Goal: Task Accomplishment & Management: Manage account settings

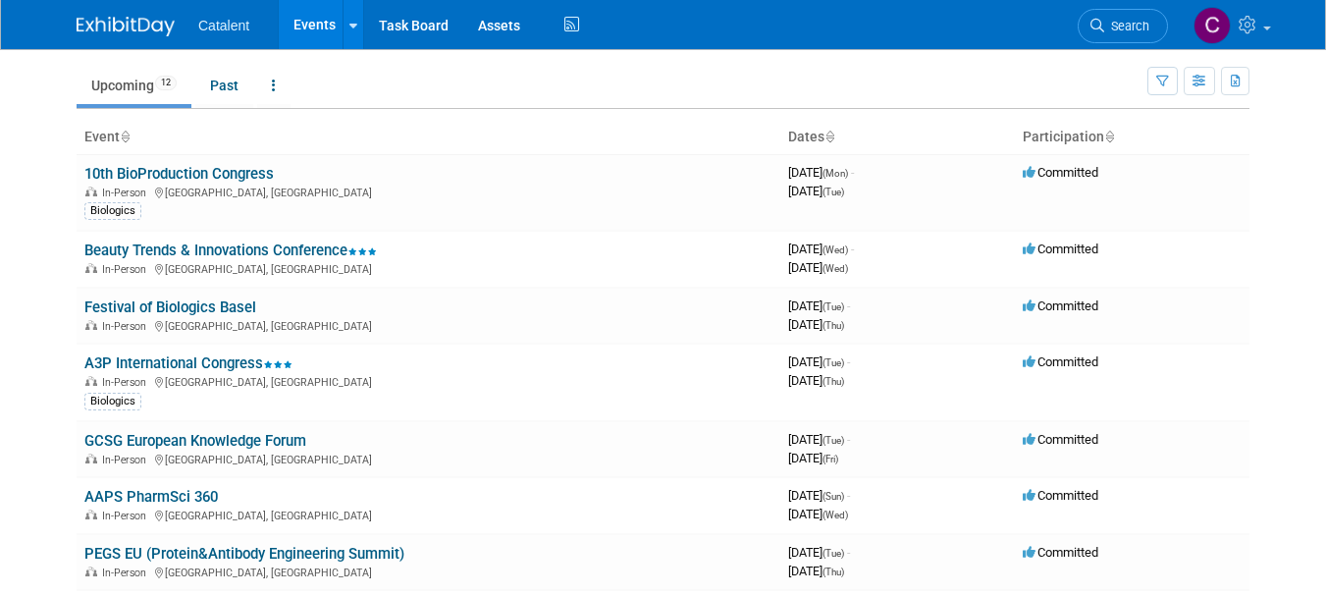
scroll to position [53, 0]
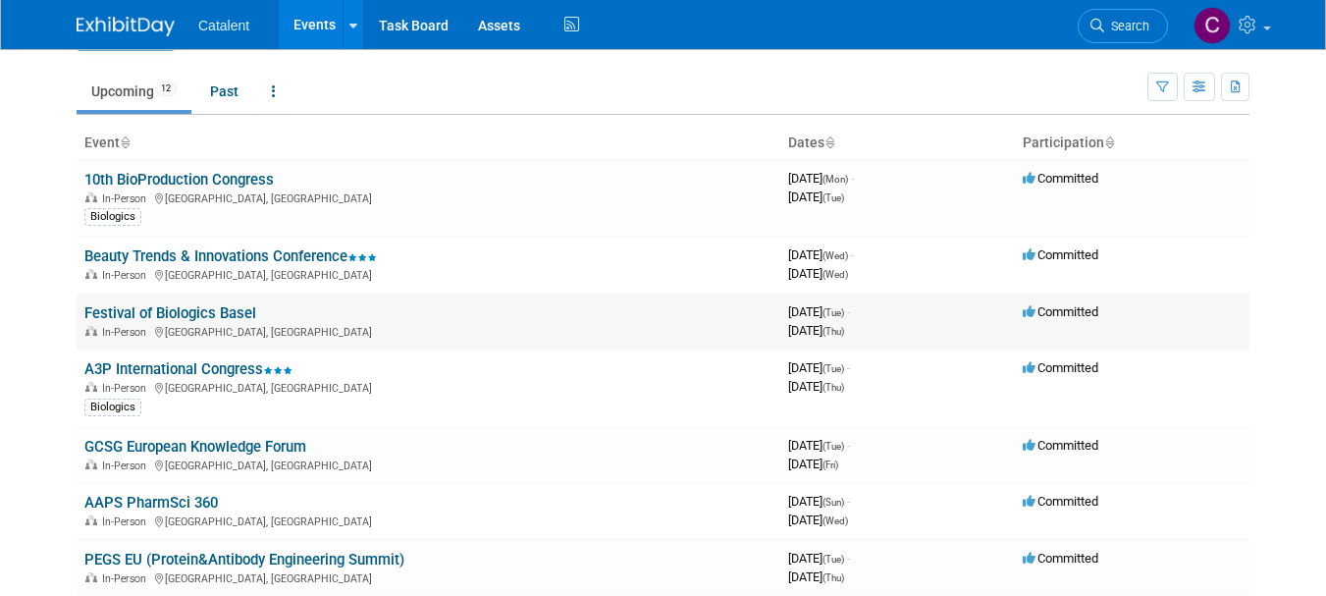
click at [153, 315] on link "Festival of Biologics Basel" at bounding box center [170, 313] width 172 height 18
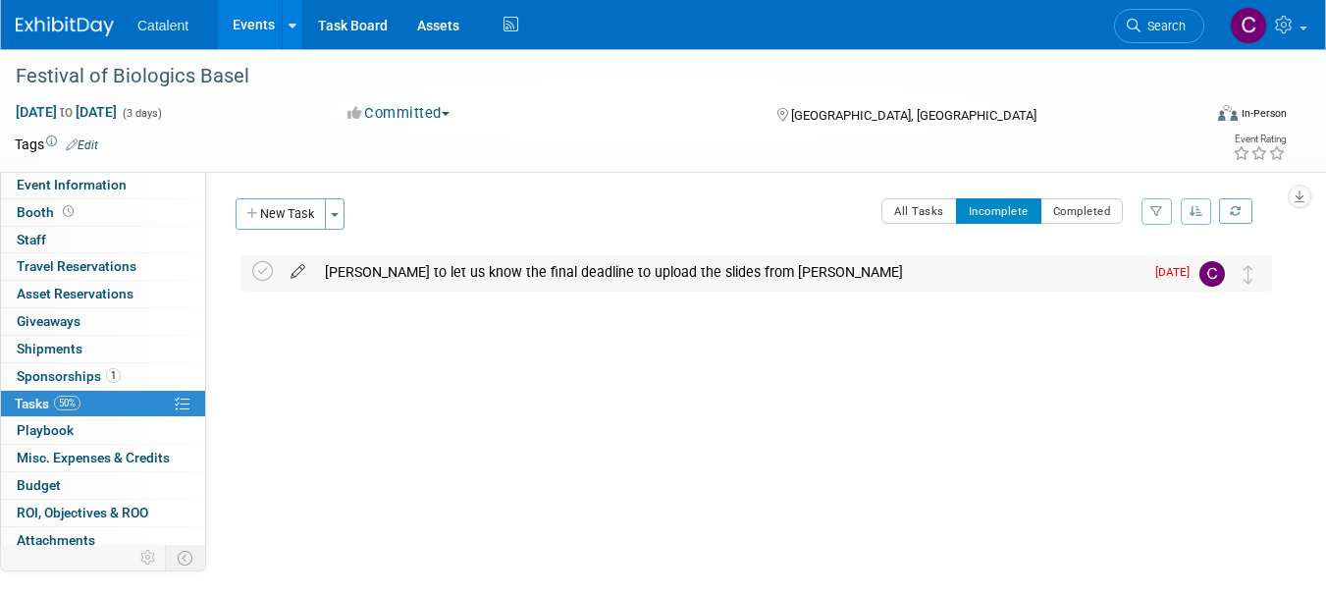
click at [296, 269] on icon at bounding box center [298, 267] width 34 height 25
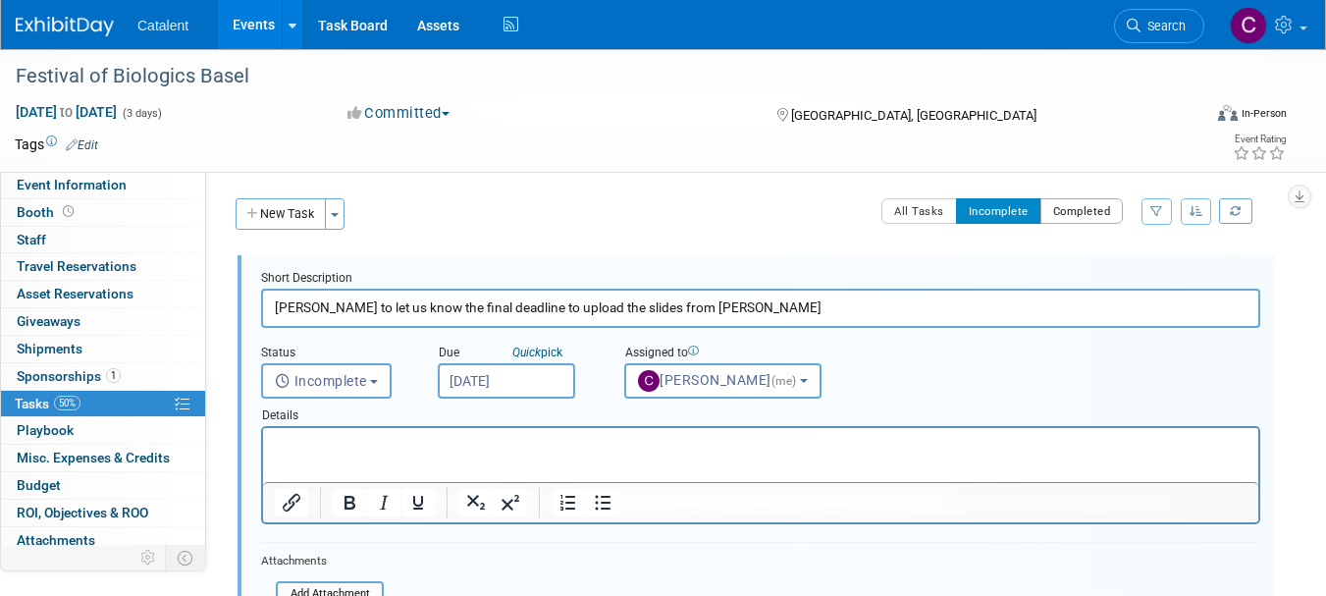
click at [1073, 215] on button "Completed" at bounding box center [1082, 211] width 83 height 26
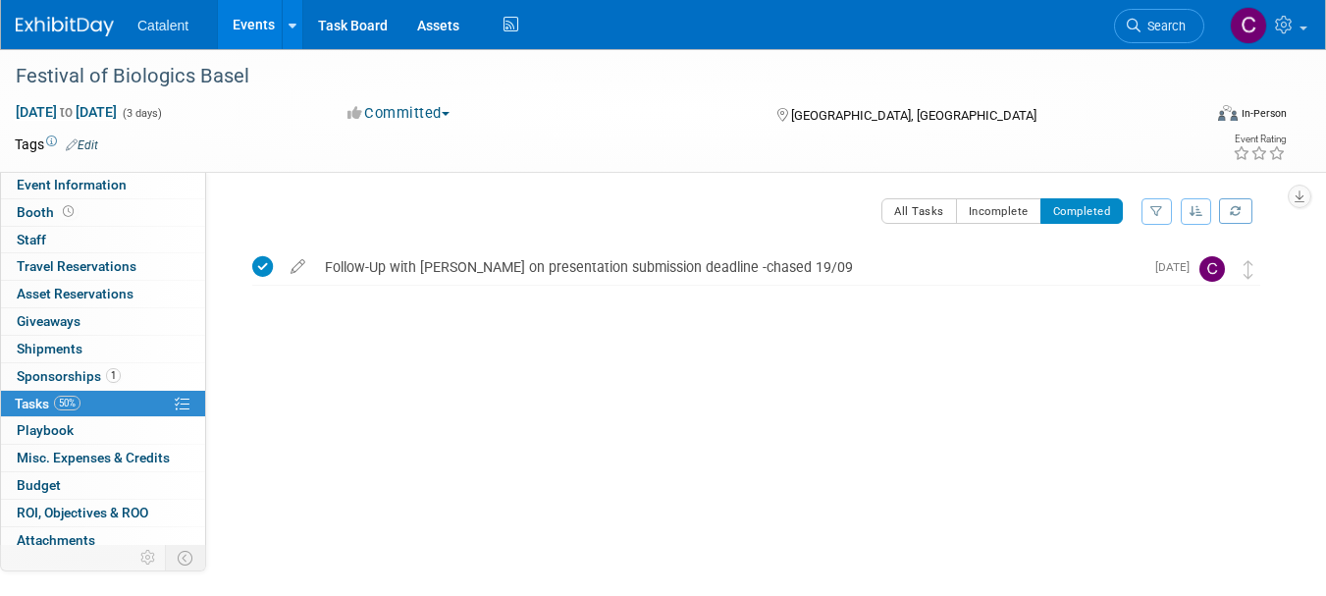
click at [108, 397] on link "50% Tasks 50%" at bounding box center [103, 404] width 204 height 27
click at [261, 269] on icon at bounding box center [262, 266] width 21 height 21
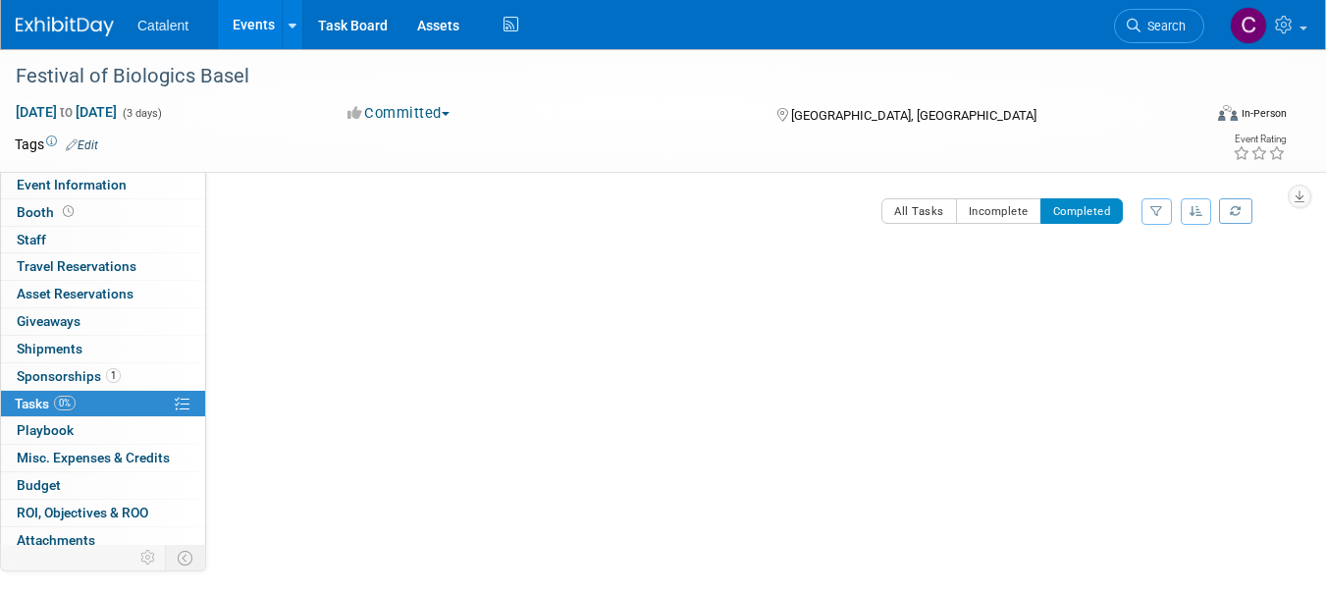
click at [96, 406] on link "0% Tasks 0%" at bounding box center [103, 404] width 204 height 27
click at [93, 403] on link "0% Tasks 0%" at bounding box center [103, 404] width 204 height 27
click at [1087, 209] on button "Completed" at bounding box center [1082, 211] width 83 height 26
click at [1001, 213] on button "Incomplete" at bounding box center [998, 211] width 85 height 26
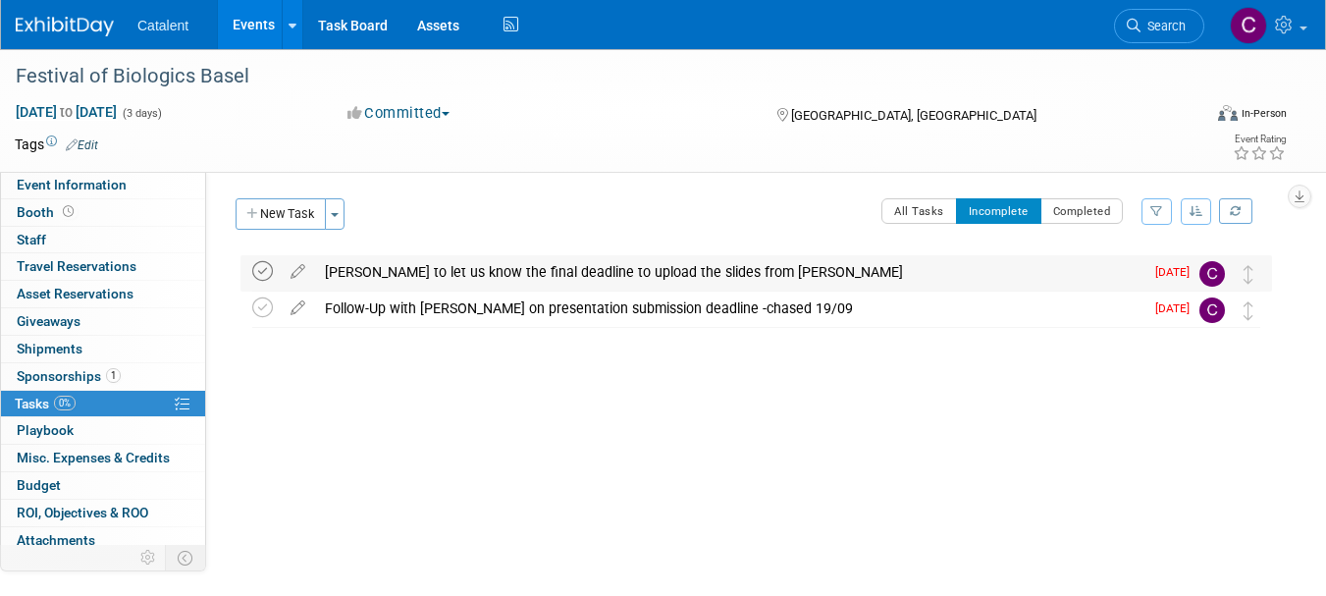
click at [265, 270] on icon at bounding box center [262, 271] width 21 height 21
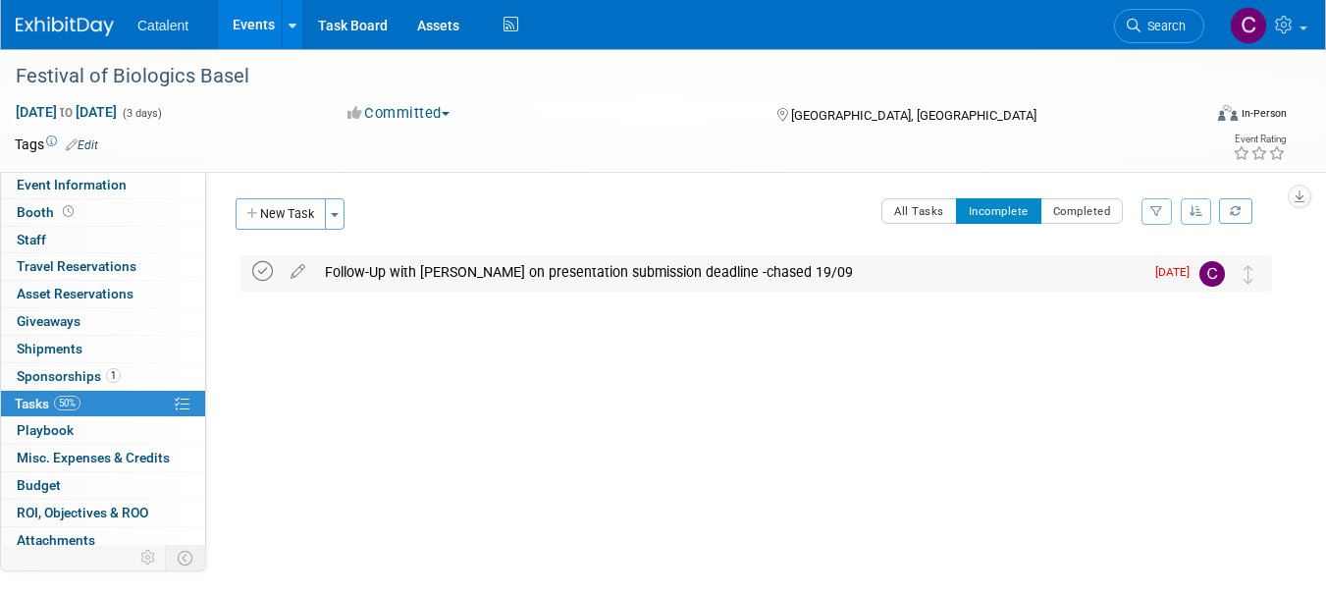
click at [268, 271] on icon at bounding box center [262, 271] width 21 height 21
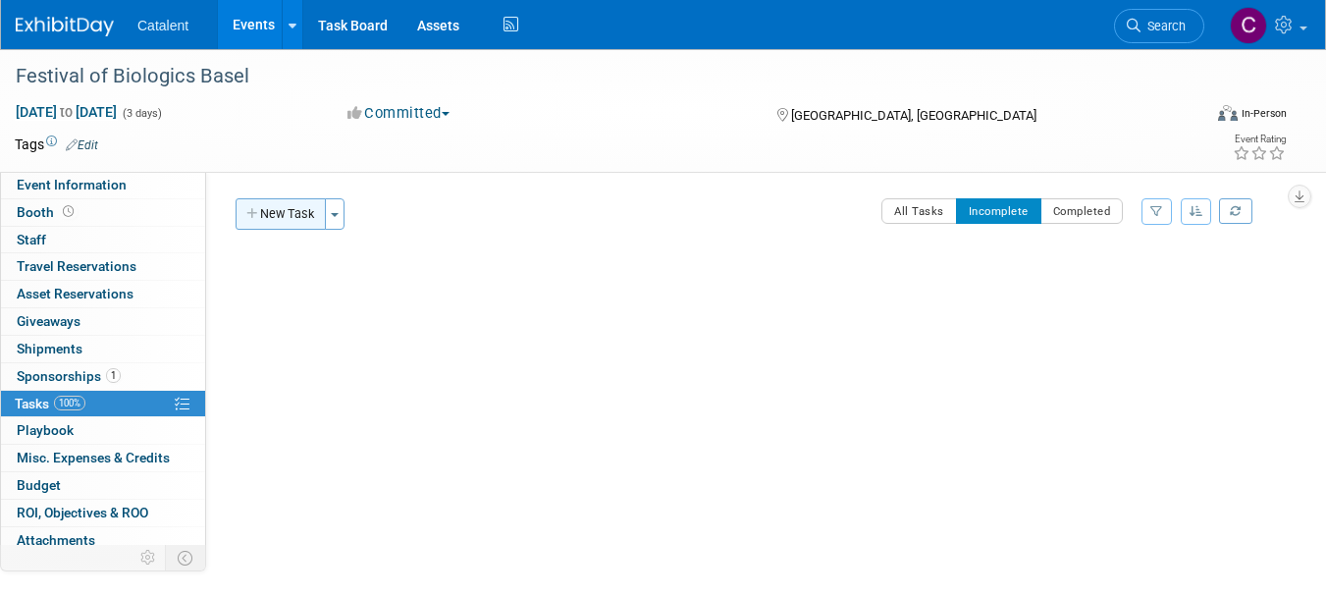
click at [283, 213] on button "New Task" at bounding box center [281, 213] width 90 height 31
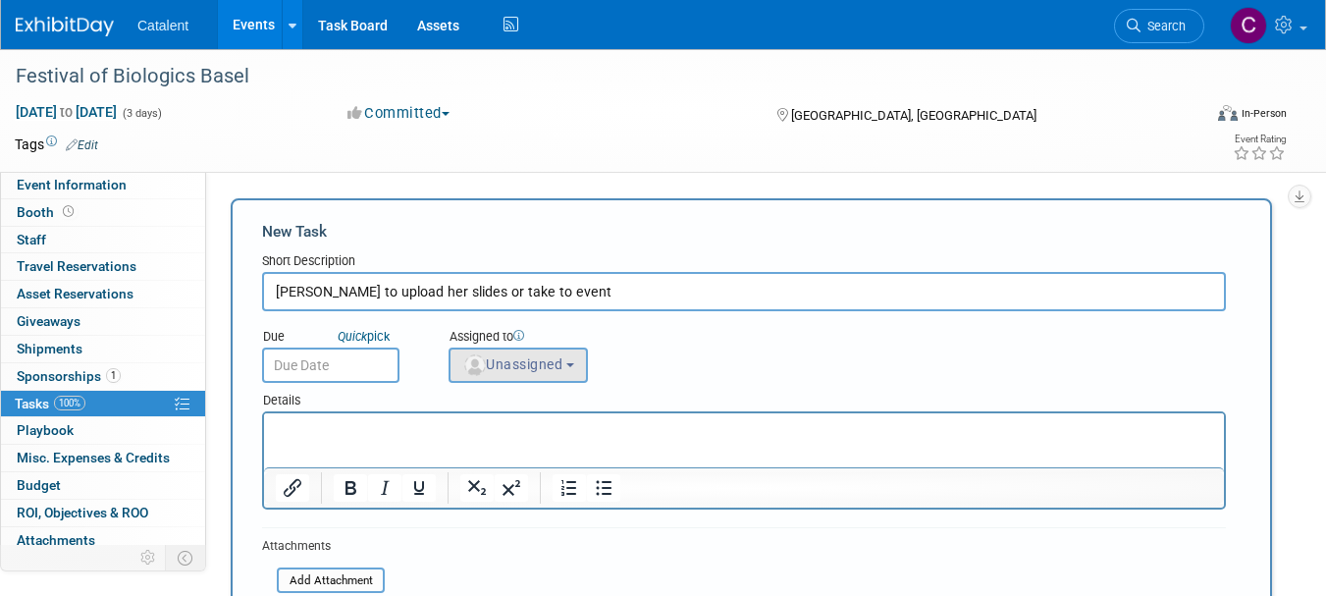
type input "[PERSON_NAME] to upload her slides or take to event"
click at [509, 375] on button "Unassigned" at bounding box center [518, 365] width 139 height 35
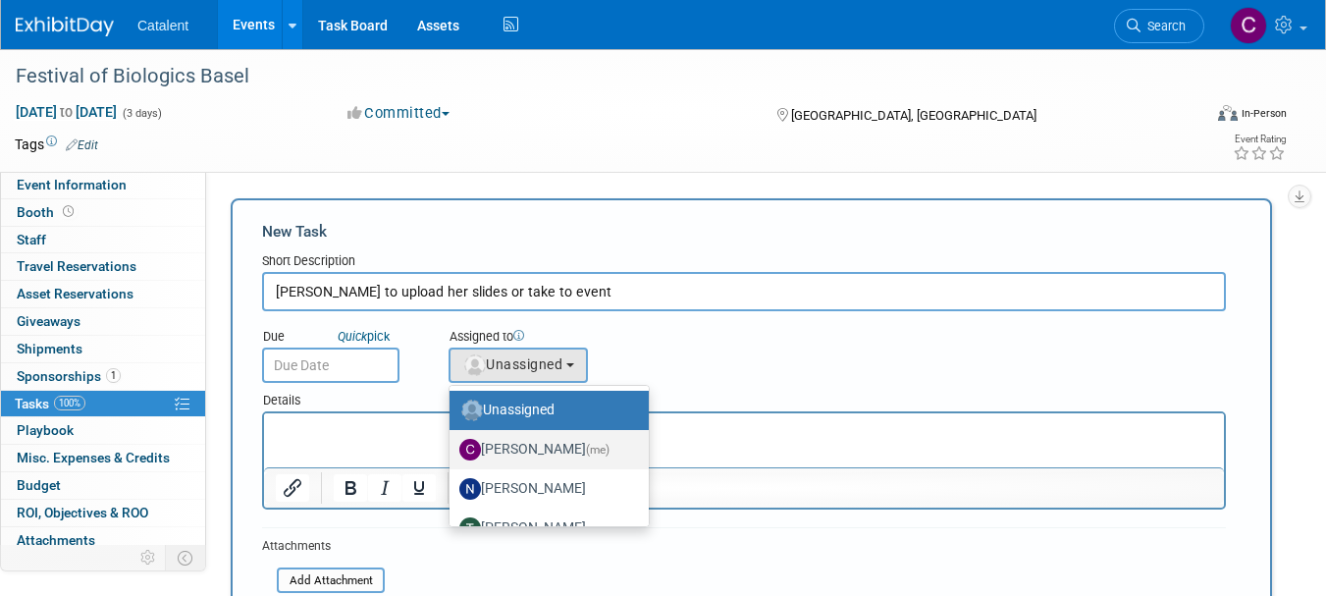
click at [515, 453] on label "[PERSON_NAME] (me)" at bounding box center [545, 449] width 170 height 31
click at [453, 453] on input "[PERSON_NAME] (me)" at bounding box center [446, 447] width 13 height 13
select select "28818f30-ac6f-4e6a-a0a1-35fa62081213"
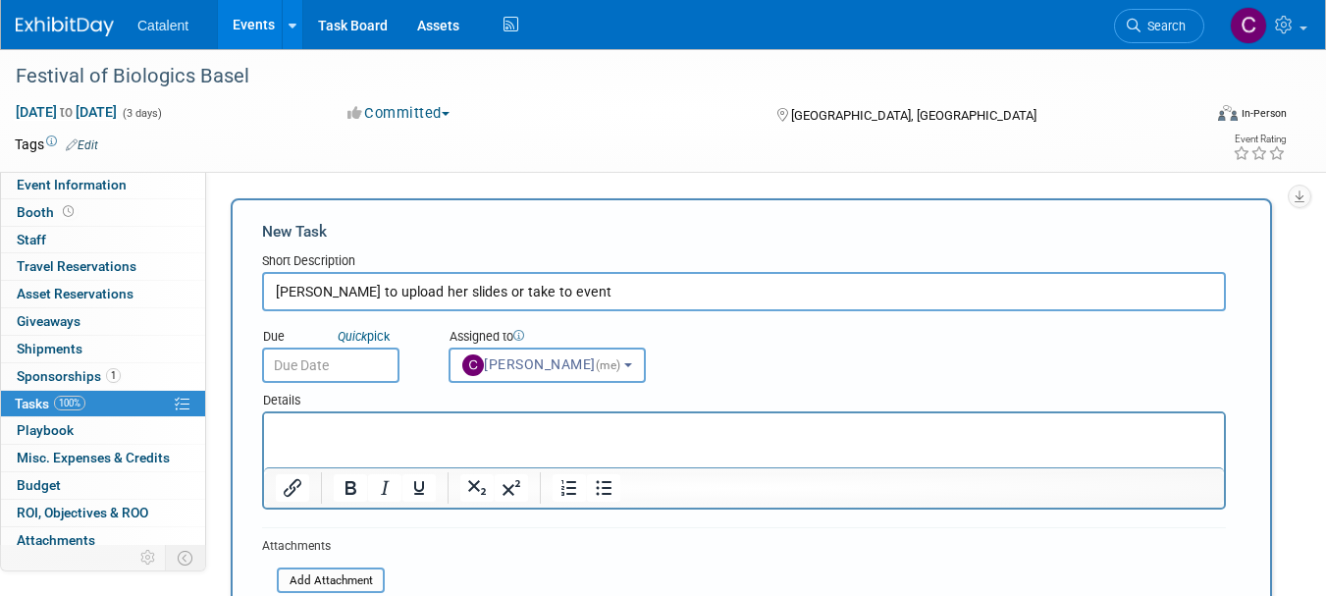
click at [362, 364] on input "text" at bounding box center [330, 365] width 137 height 35
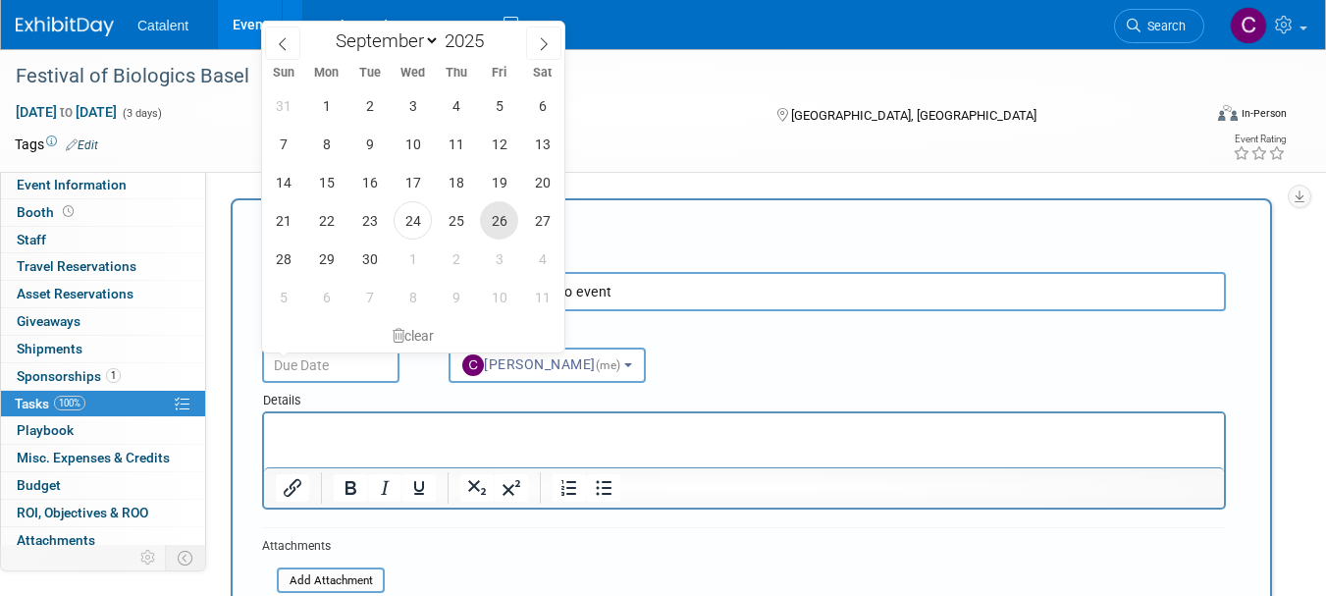
click at [492, 220] on span "26" at bounding box center [499, 220] width 38 height 38
type input "[DATE]"
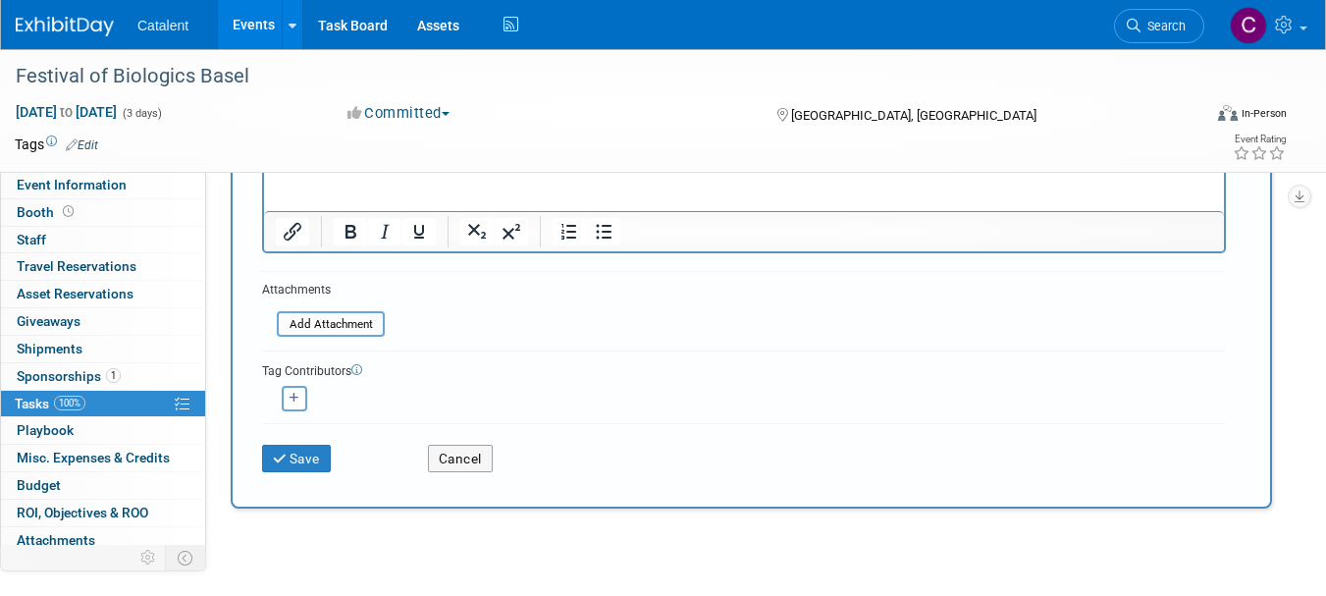
scroll to position [268, 0]
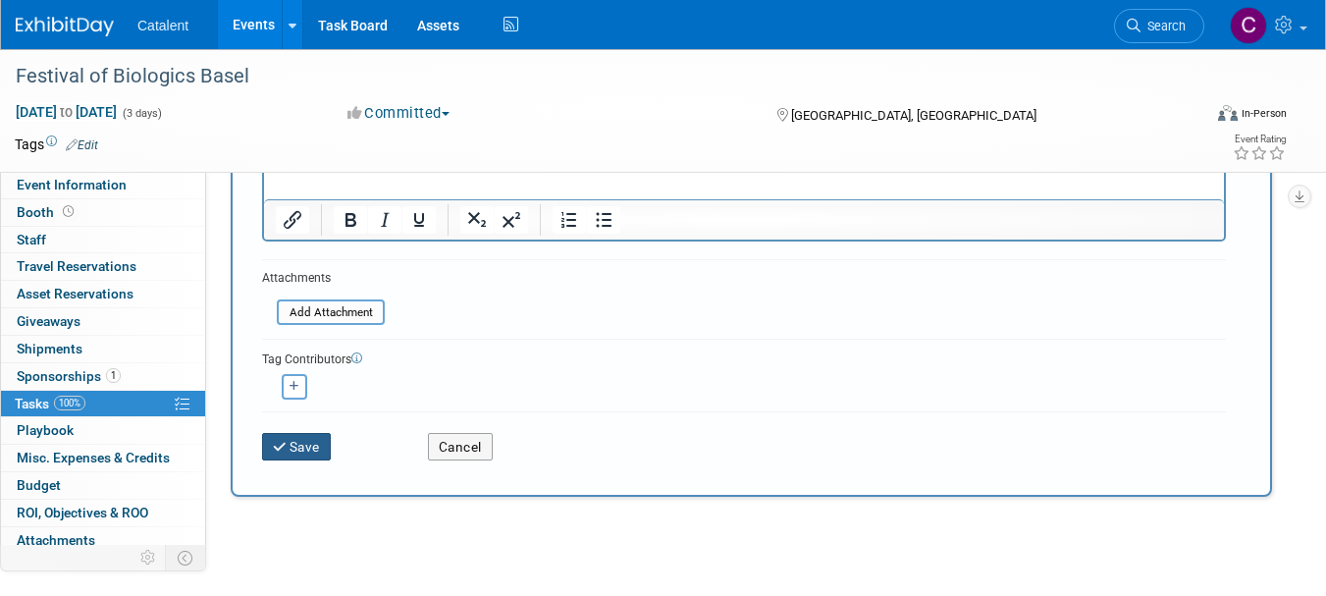
click at [299, 442] on button "Save" at bounding box center [296, 446] width 69 height 27
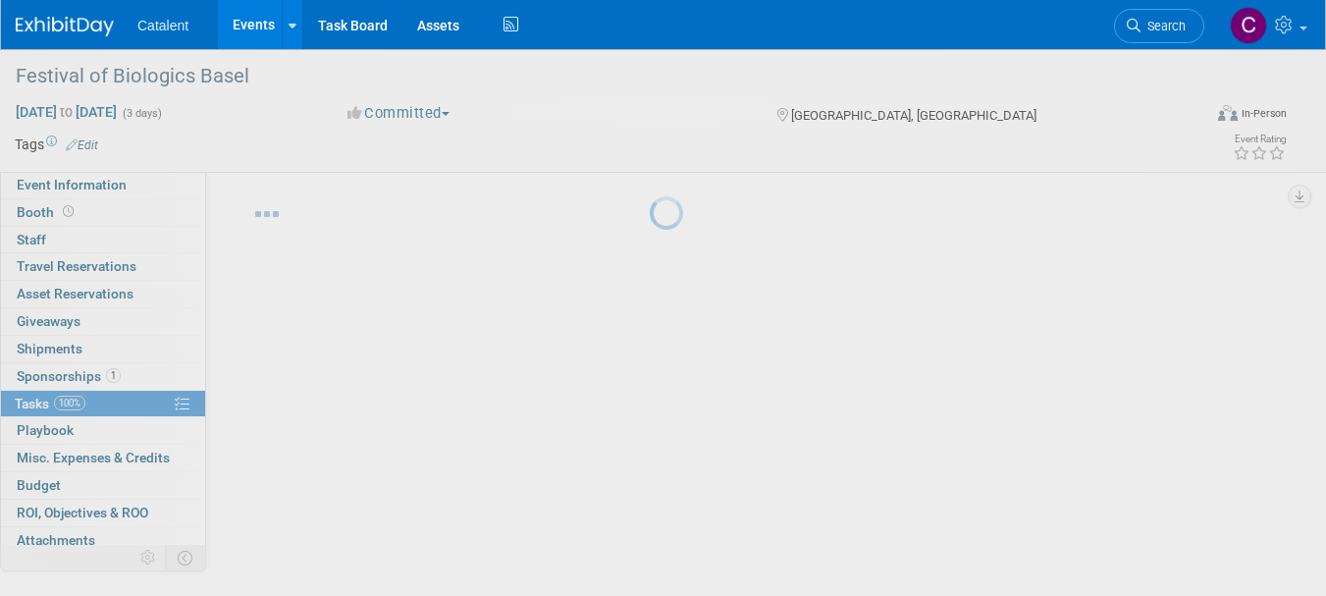
scroll to position [25, 0]
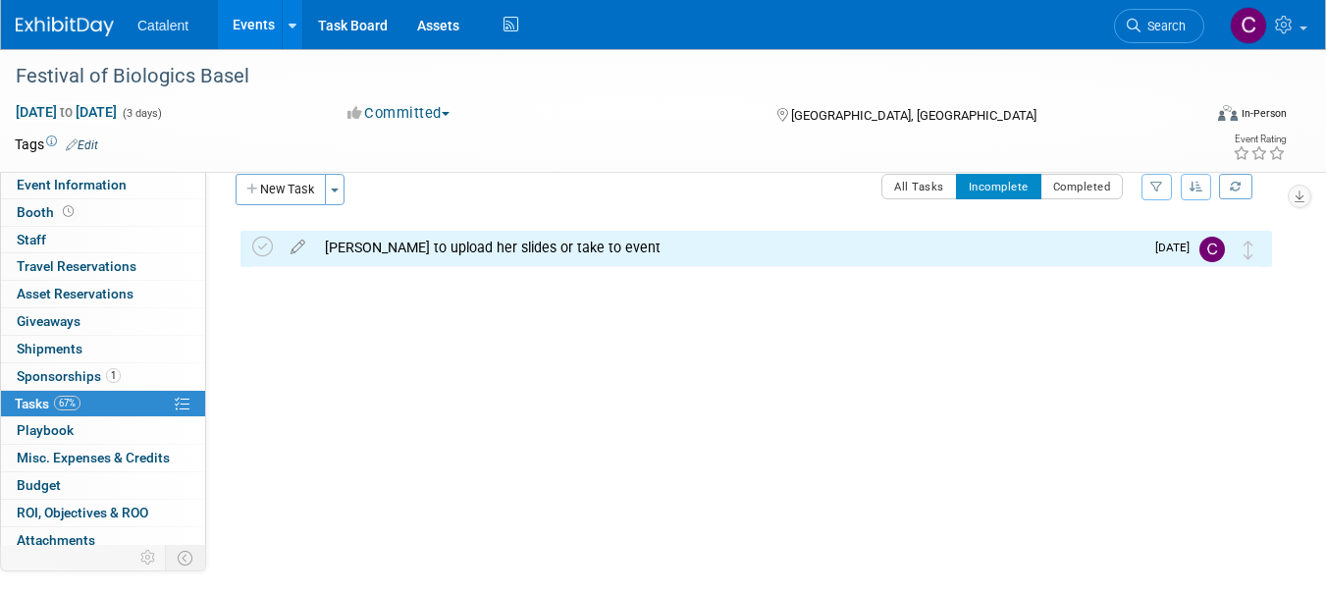
click at [95, 404] on link "67% Tasks 67%" at bounding box center [103, 404] width 204 height 27
